Goal: Find specific page/section: Find specific page/section

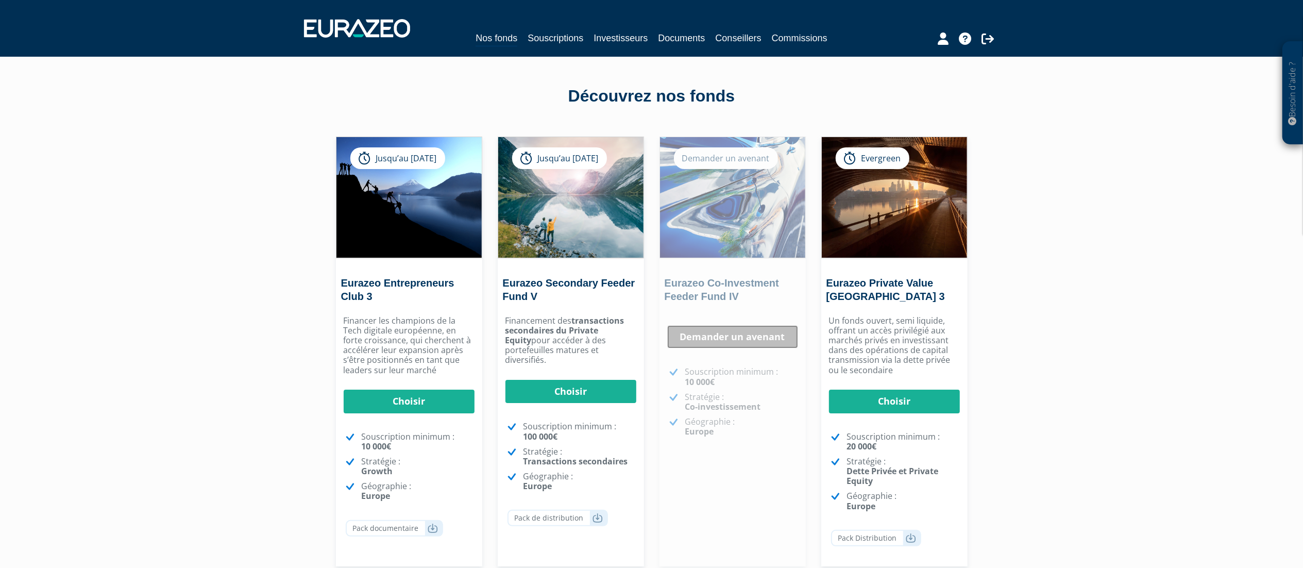
click at [733, 335] on link "Demander un avenant" at bounding box center [732, 337] width 131 height 24
click at [730, 336] on link "Demander un avenant" at bounding box center [732, 337] width 131 height 24
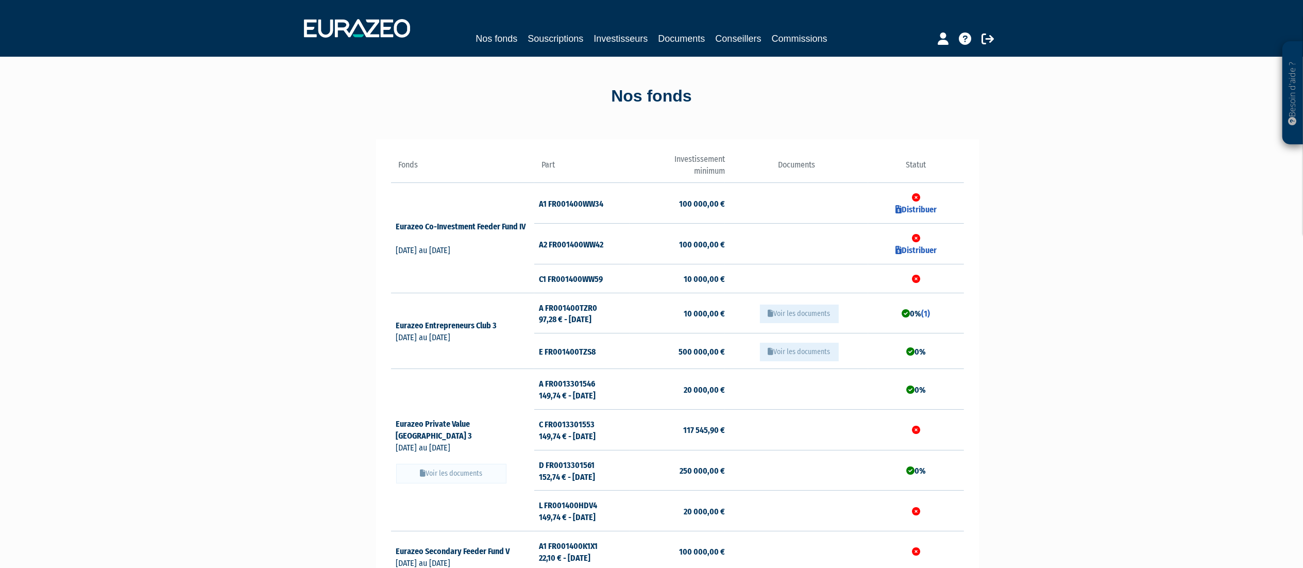
click at [915, 281] on icon at bounding box center [916, 279] width 8 height 8
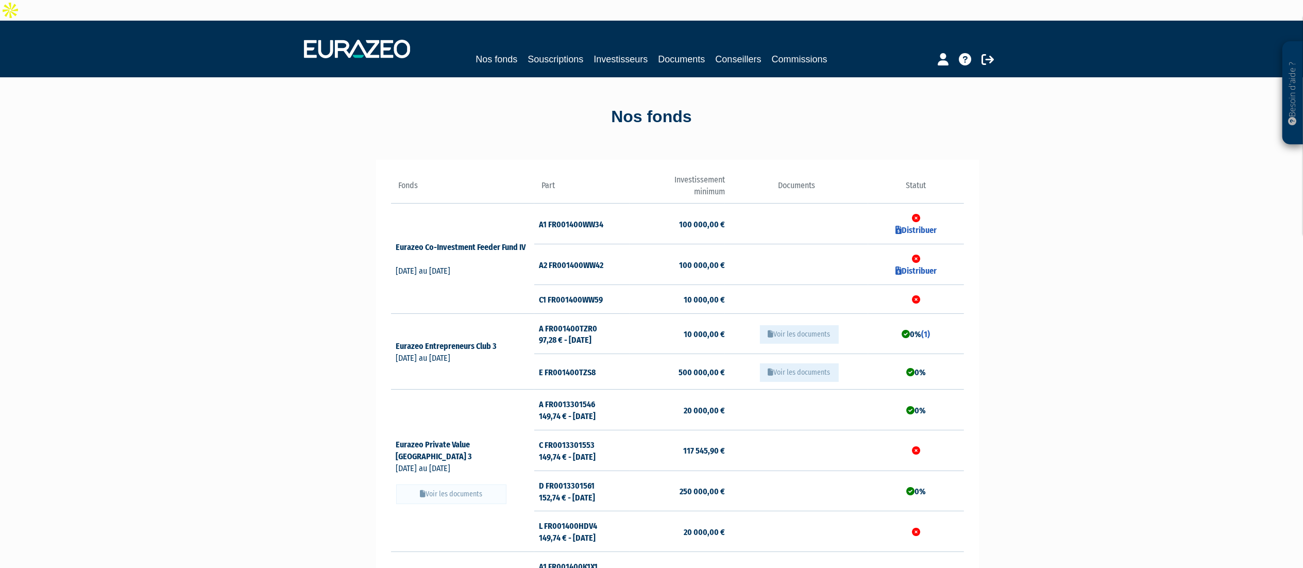
click at [915, 295] on icon at bounding box center [916, 299] width 8 height 8
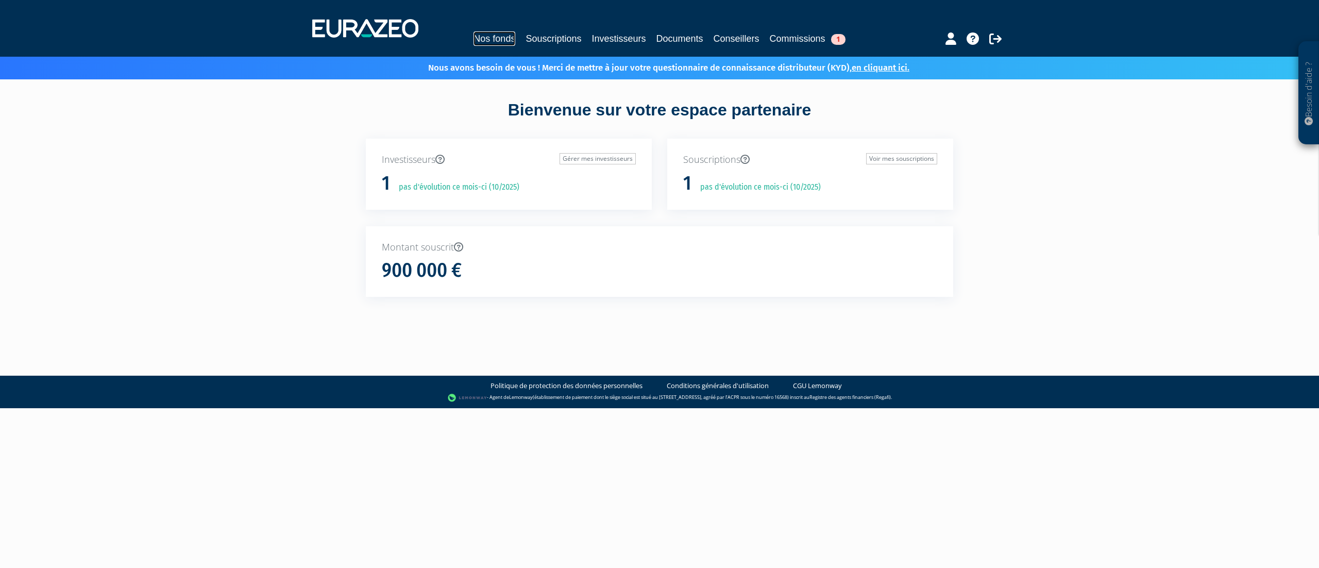
click at [489, 39] on link "Nos fonds" at bounding box center [494, 38] width 42 height 14
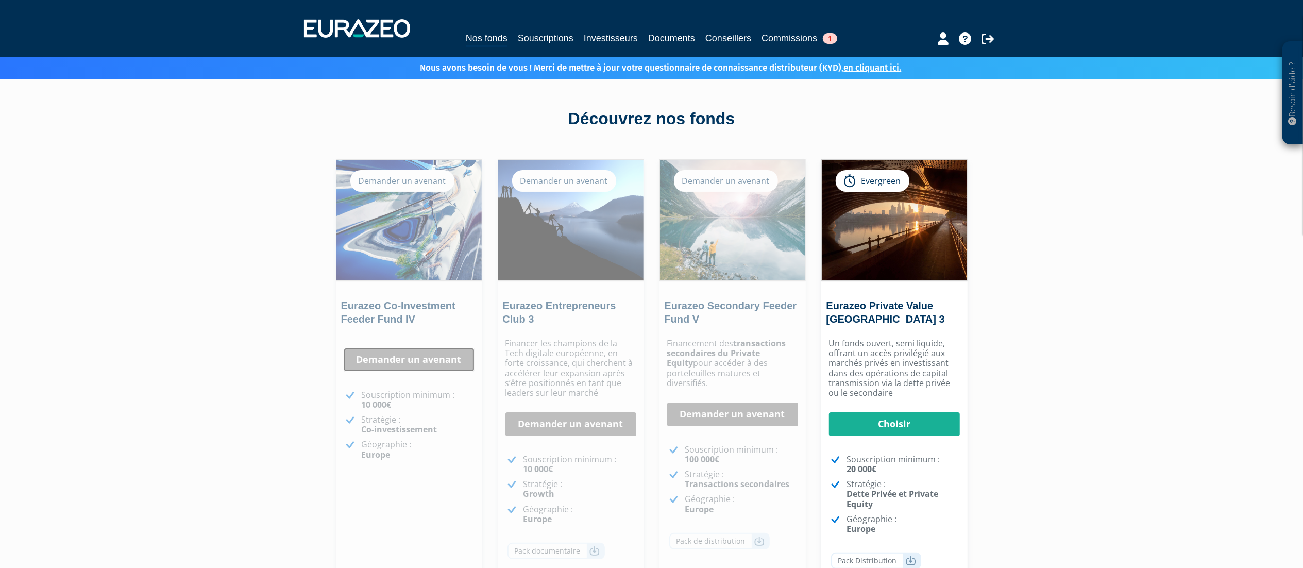
click at [415, 349] on link "Demander un avenant" at bounding box center [409, 360] width 131 height 24
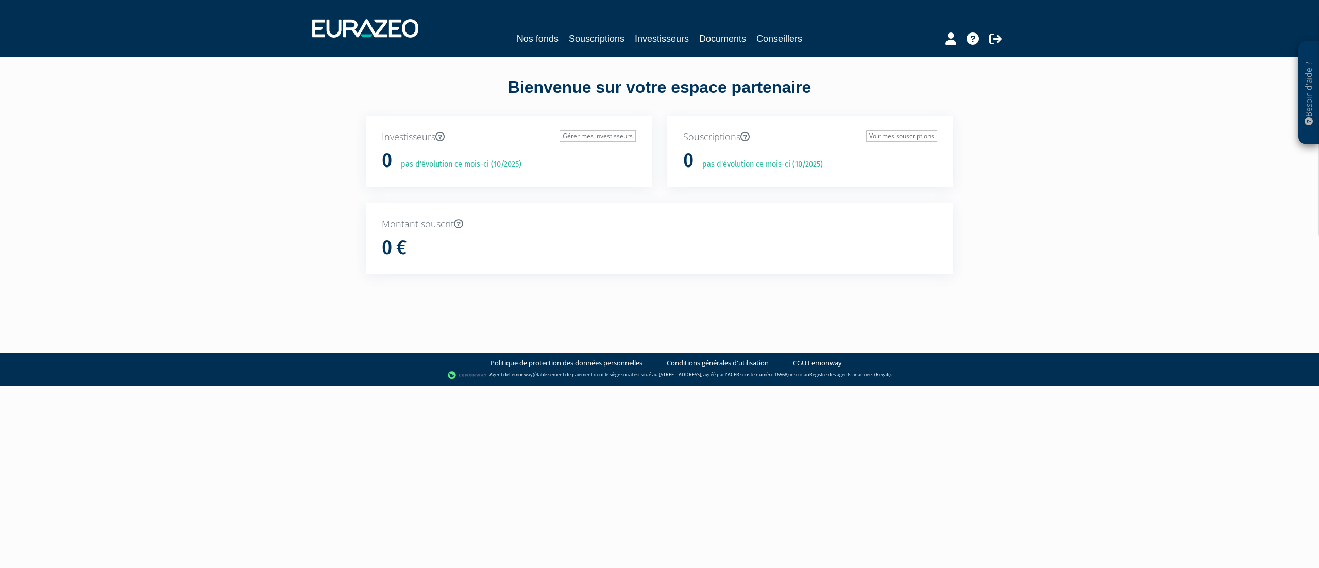
click at [518, 37] on link "Nos fonds" at bounding box center [538, 38] width 42 height 14
drag, startPoint x: 0, startPoint y: 0, endPoint x: 473, endPoint y: 44, distance: 474.9
click at [484, 44] on link "Nos fonds" at bounding box center [505, 38] width 42 height 14
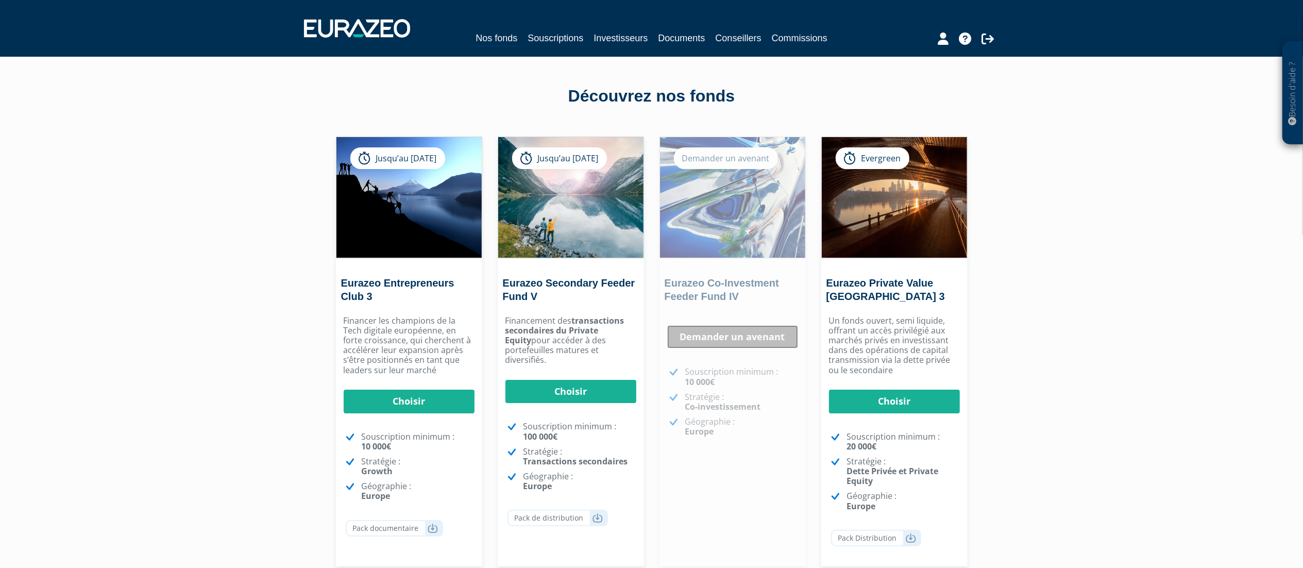
click at [726, 339] on link "Demander un avenant" at bounding box center [732, 337] width 131 height 24
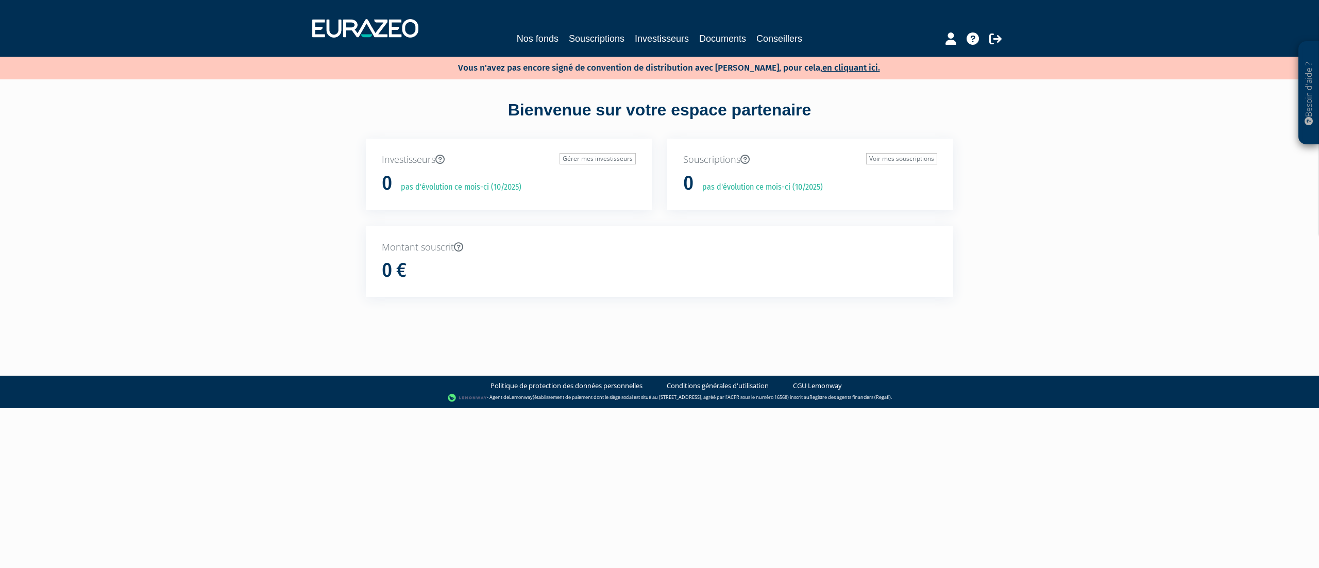
click at [519, 37] on link "Nos fonds" at bounding box center [538, 38] width 42 height 14
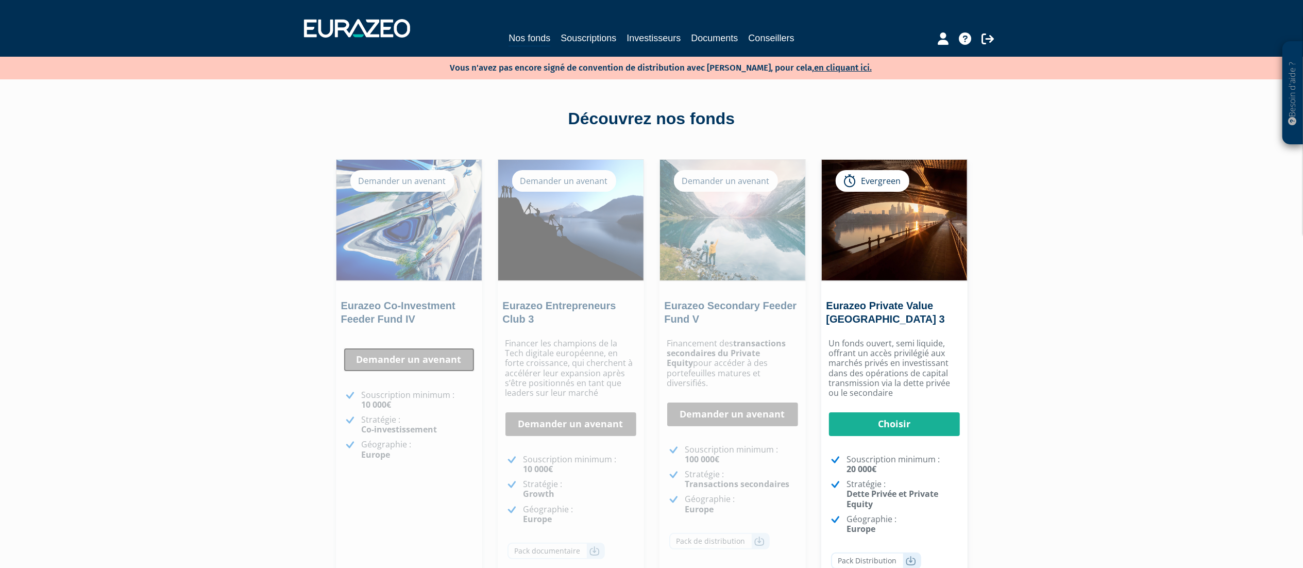
click at [431, 358] on link "Demander un avenant" at bounding box center [409, 360] width 131 height 24
